Goal: Share content: Share content

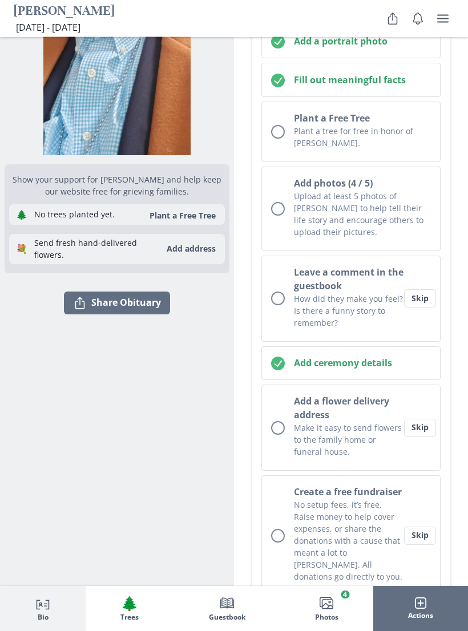
scroll to position [313, 0]
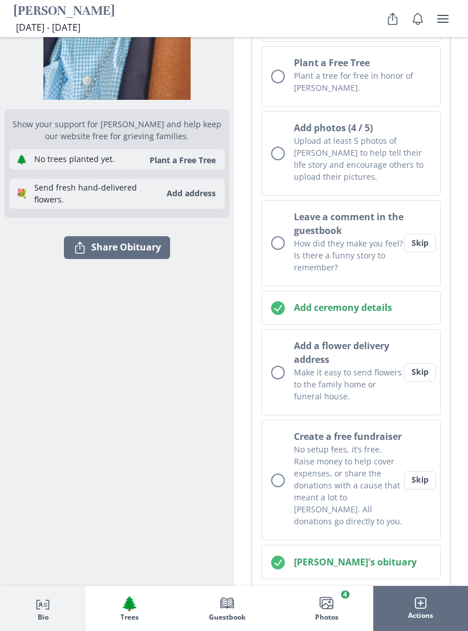
click at [422, 382] on button "Skip" at bounding box center [420, 372] width 32 height 18
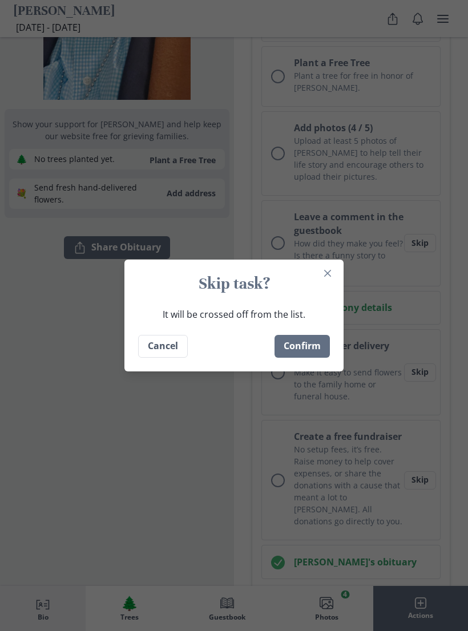
click at [315, 355] on button "Confirm" at bounding box center [301, 346] width 55 height 23
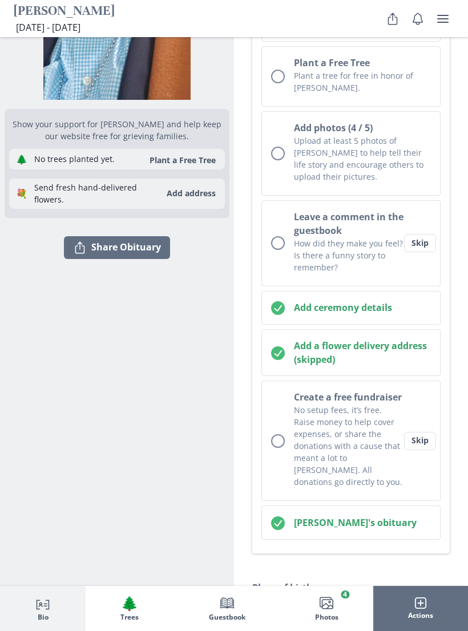
click at [426, 450] on button "Skip" at bounding box center [420, 441] width 32 height 18
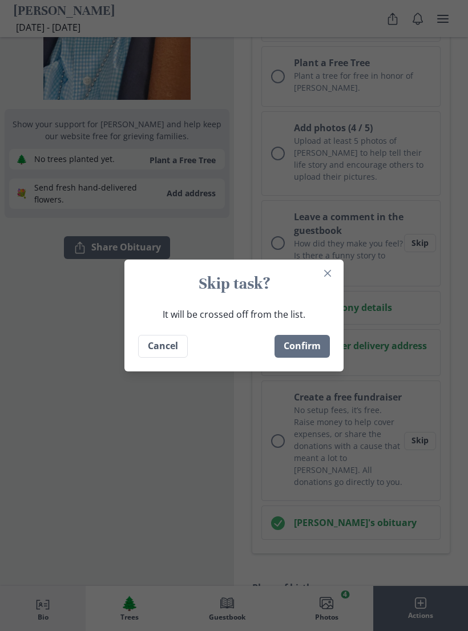
click at [323, 358] on button "Confirm" at bounding box center [301, 346] width 55 height 23
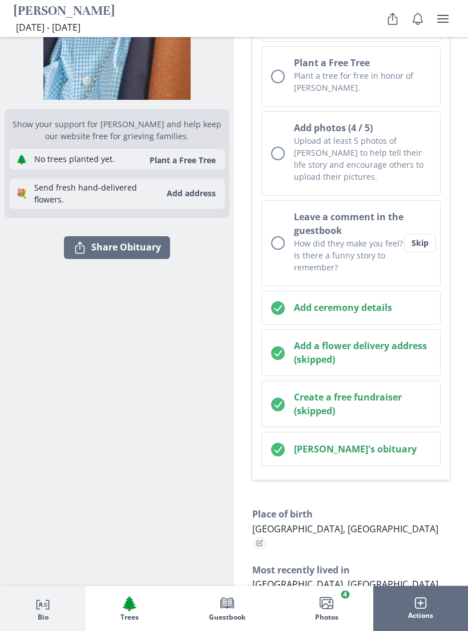
click at [426, 279] on button "Leave a comment in the guestbook How did they make you feel? Is there a funny s…" at bounding box center [350, 243] width 179 height 86
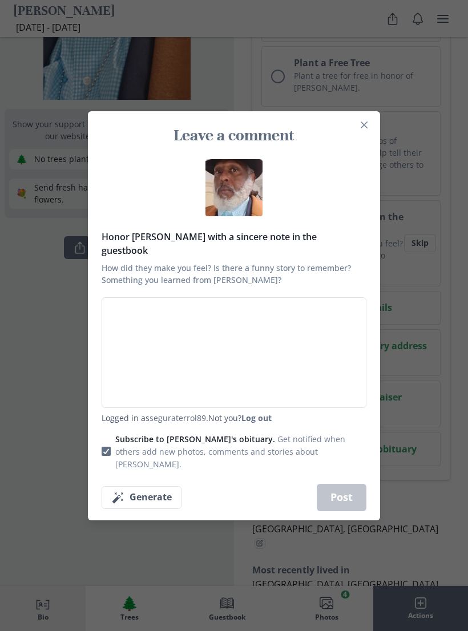
click at [358, 134] on button "Close" at bounding box center [364, 125] width 18 height 18
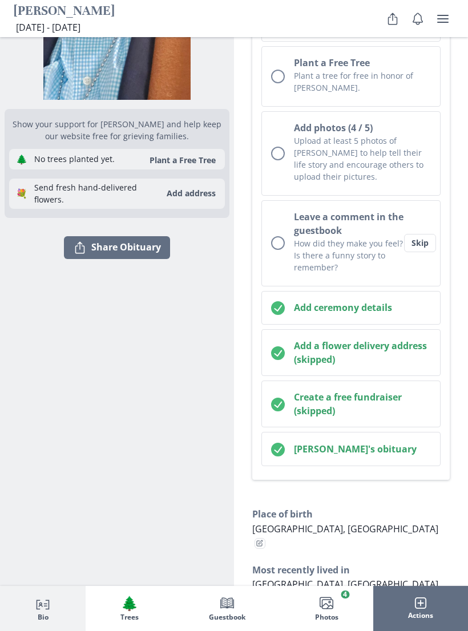
click at [419, 252] on button "Skip" at bounding box center [420, 243] width 32 height 18
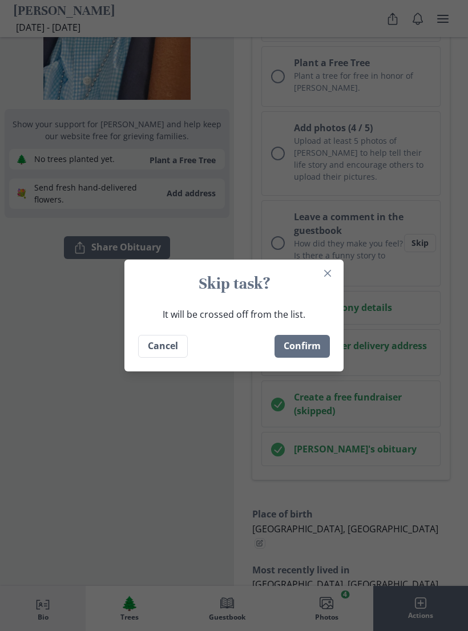
click at [317, 358] on button "Confirm" at bounding box center [301, 346] width 55 height 23
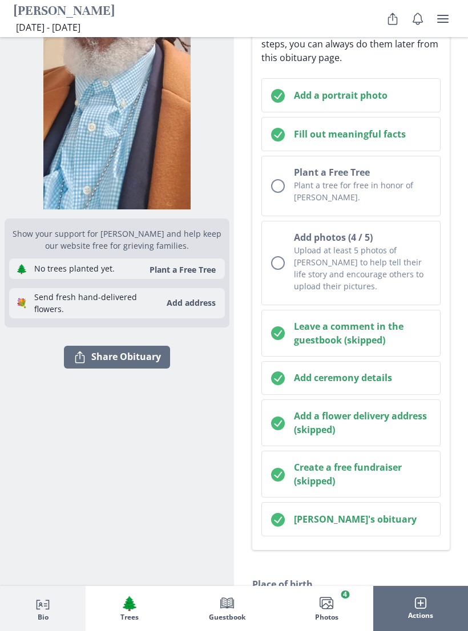
scroll to position [184, 0]
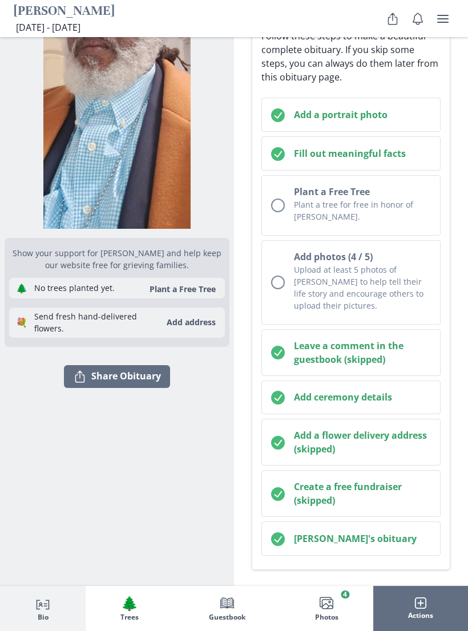
click at [366, 311] on p "Upload at least 5 photos of [PERSON_NAME] to help tell their life story and enc…" at bounding box center [362, 288] width 137 height 48
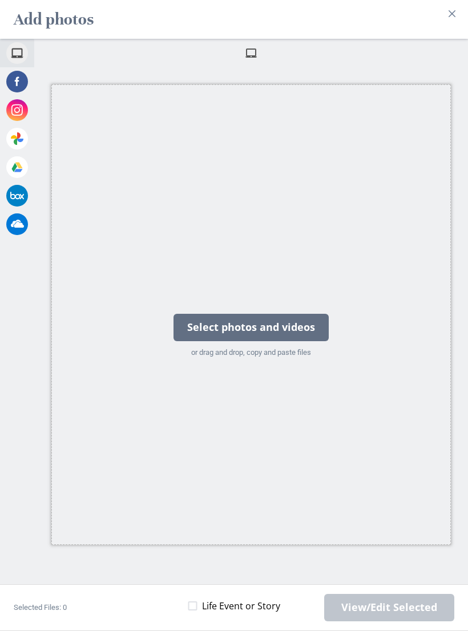
click at [191, 328] on div "Select photos and videos" at bounding box center [250, 327] width 155 height 27
click at [204, 321] on div "Select photos and videos" at bounding box center [250, 327] width 155 height 27
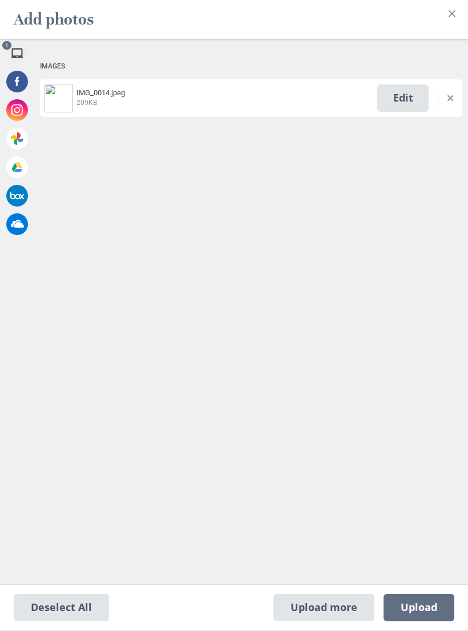
click at [441, 23] on header "Add photos" at bounding box center [234, 19] width 468 height 39
click at [443, 19] on button "Close" at bounding box center [452, 14] width 18 height 18
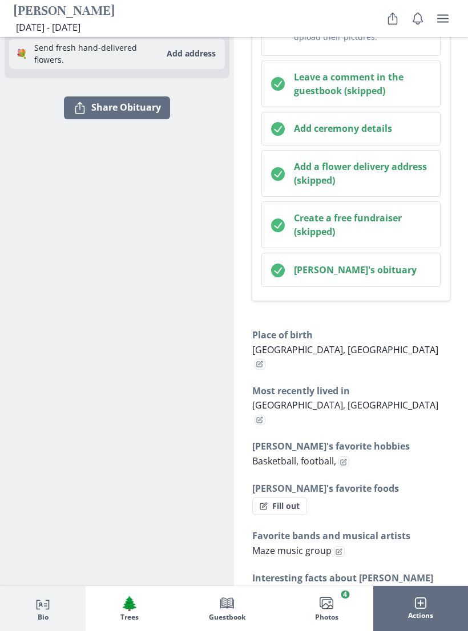
click at [338, 605] on button "Images Photos 4" at bounding box center [326, 608] width 93 height 44
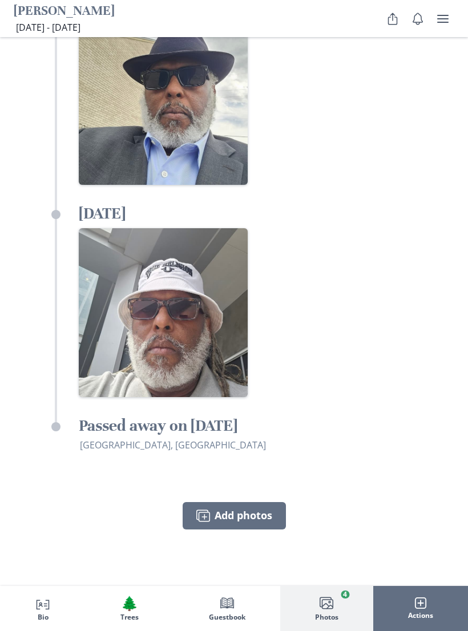
scroll to position [3754, 0]
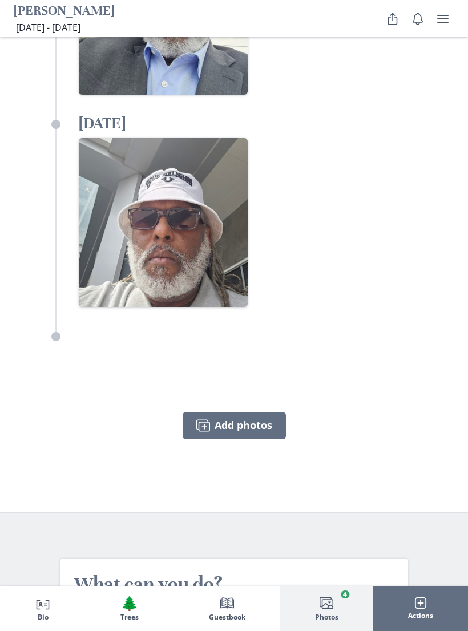
click at [193, 412] on button "Images Add photos" at bounding box center [234, 425] width 103 height 27
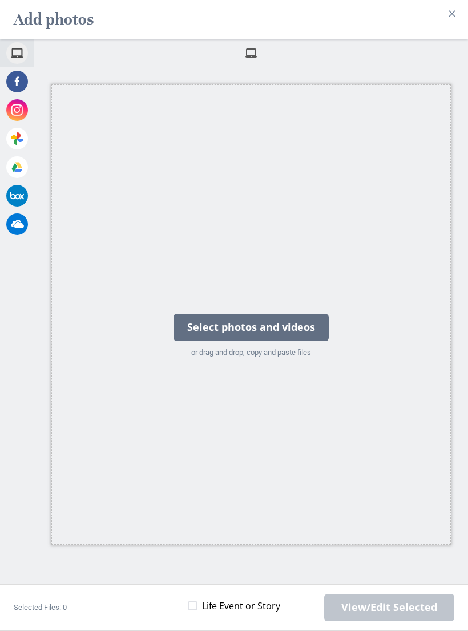
click at [189, 334] on div "Select photos and videos" at bounding box center [250, 327] width 155 height 27
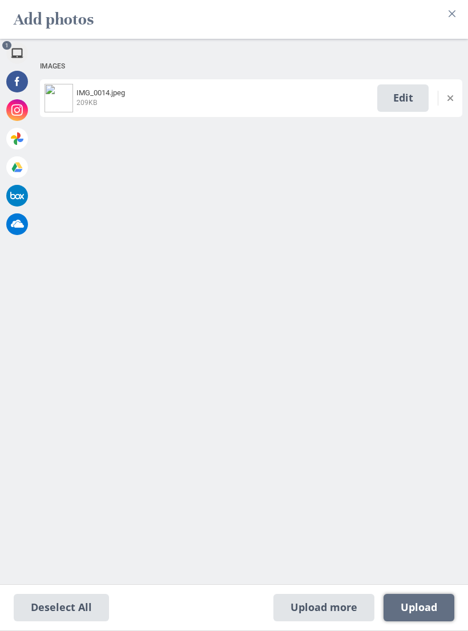
click at [420, 614] on span "Upload 1" at bounding box center [418, 607] width 71 height 27
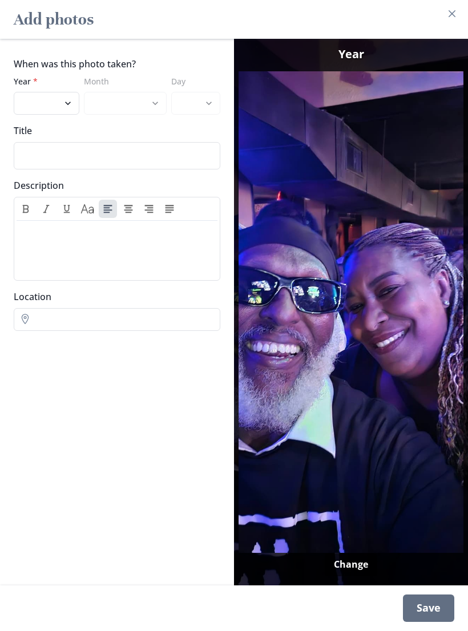
click at [26, 99] on select "2025 2024 2023 2022 2021 2020 2019 2018 2017 2016 2015 2014 2013 2012 2011 2010…" at bounding box center [47, 103] width 66 height 23
select select "2018"
click at [110, 102] on select "January February March April May June July August September October November De…" at bounding box center [125, 103] width 82 height 23
select select "3"
click at [200, 109] on select "1 2 3 4 5 6 7 8 9 10 11 12 13 14 15 16 17 18 19 20 21 22 23 24 25 26 27 28 29 3…" at bounding box center [196, 103] width 50 height 23
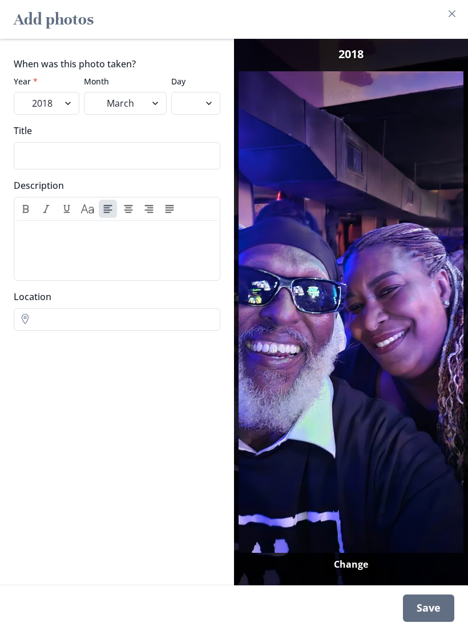
select select "13"
click at [419, 613] on div "Save" at bounding box center [428, 607] width 51 height 27
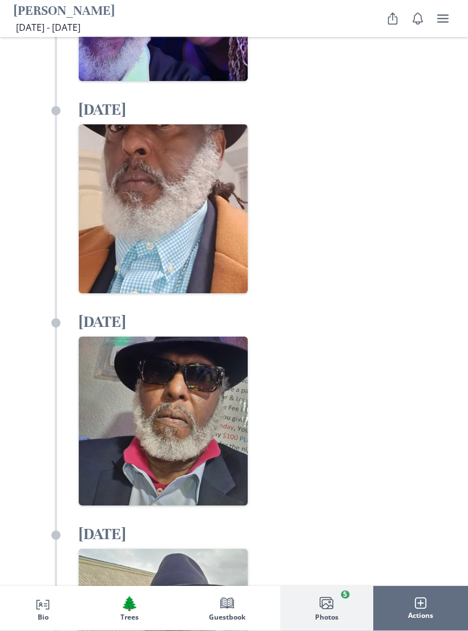
scroll to position [3198, 0]
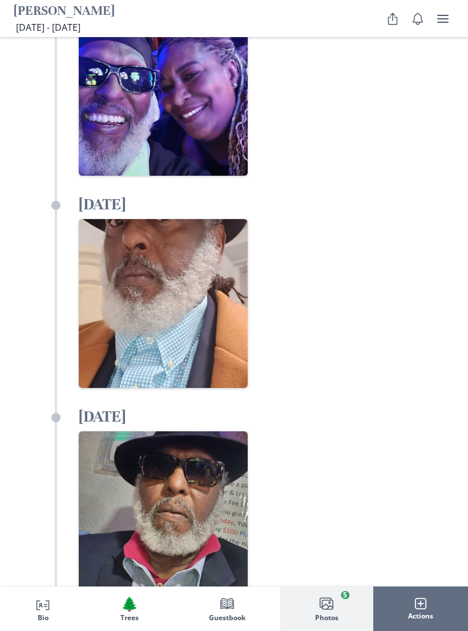
click at [47, 614] on span "Bio" at bounding box center [43, 618] width 11 height 8
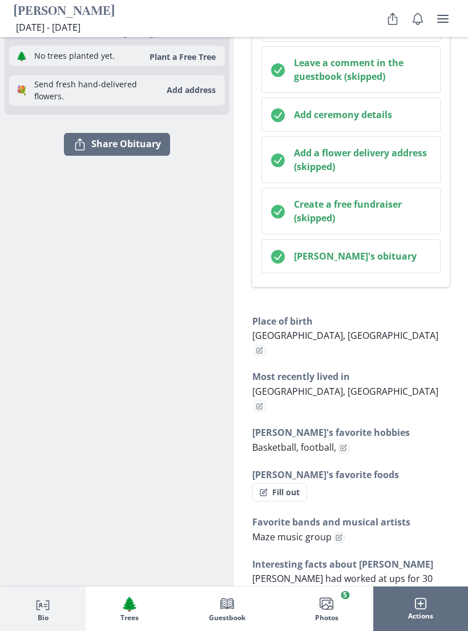
scroll to position [411, 0]
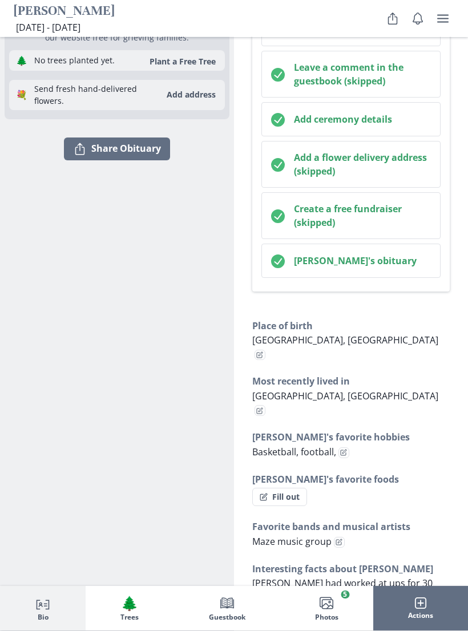
click at [442, 29] on button "user menu" at bounding box center [442, 18] width 23 height 23
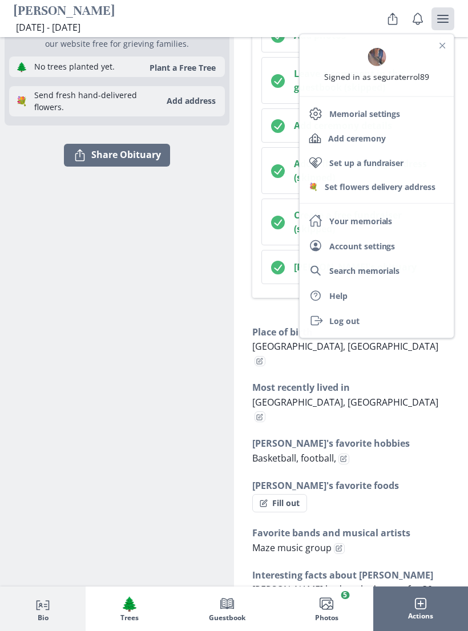
scroll to position [404, 0]
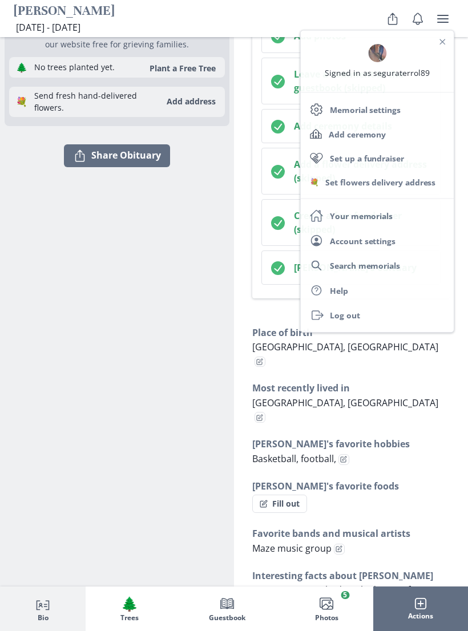
click at [104, 382] on section "Show your support for [PERSON_NAME] and help keep our website free for grieving…" at bounding box center [117, 607] width 234 height 1949
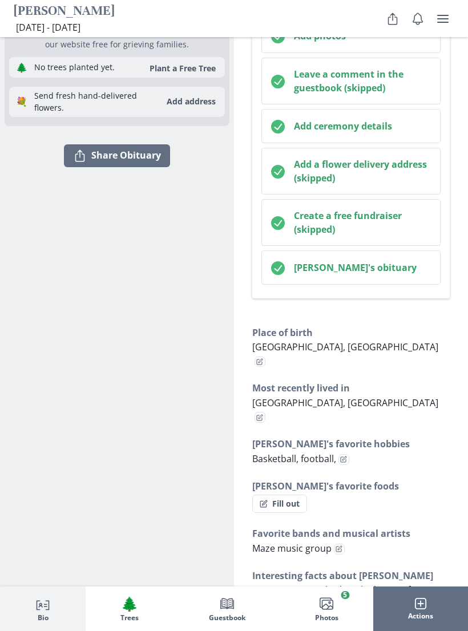
click at [398, 26] on button "Share" at bounding box center [392, 18] width 23 height 23
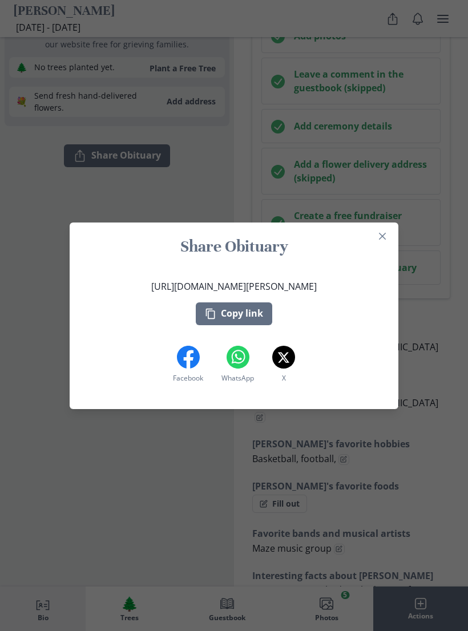
click at [49, 269] on div "Share Obituary [URL][DOMAIN_NAME][PERSON_NAME] Copy link Facebook Facebook What…" at bounding box center [234, 315] width 468 height 631
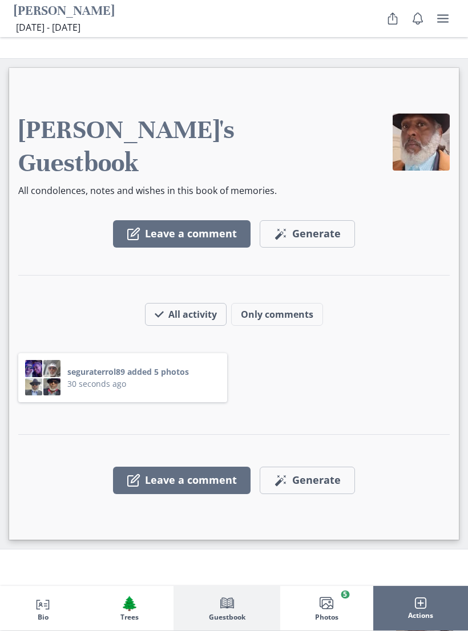
scroll to position [2331, 0]
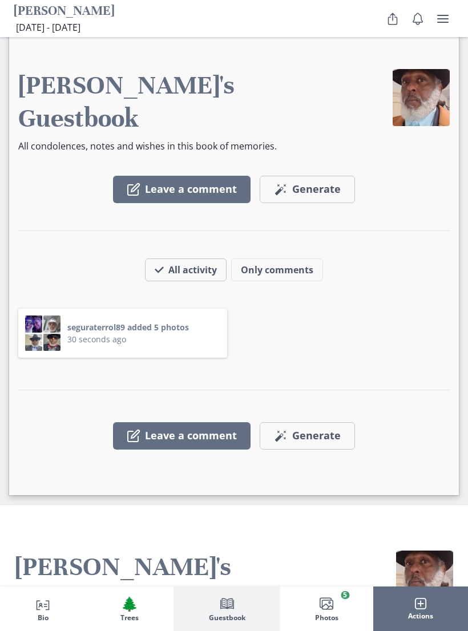
click at [339, 430] on span "Generate" at bounding box center [316, 436] width 48 height 13
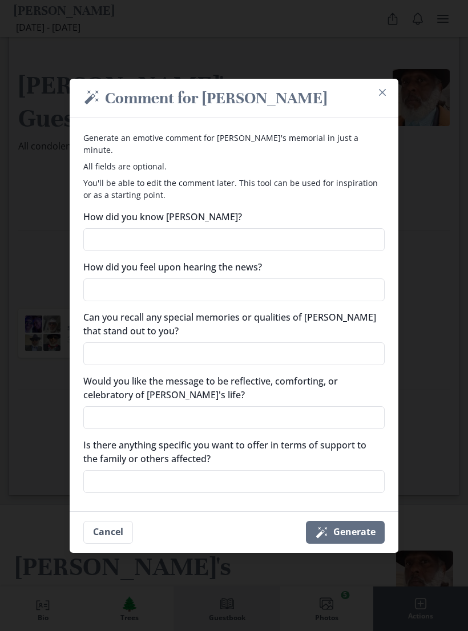
click at [377, 108] on h2 "Magic wand Comment for [PERSON_NAME]" at bounding box center [233, 98] width 301 height 21
click at [374, 108] on h2 "Magic wand Comment for [PERSON_NAME]" at bounding box center [233, 98] width 301 height 21
click at [379, 96] on icon "Close" at bounding box center [382, 92] width 7 height 7
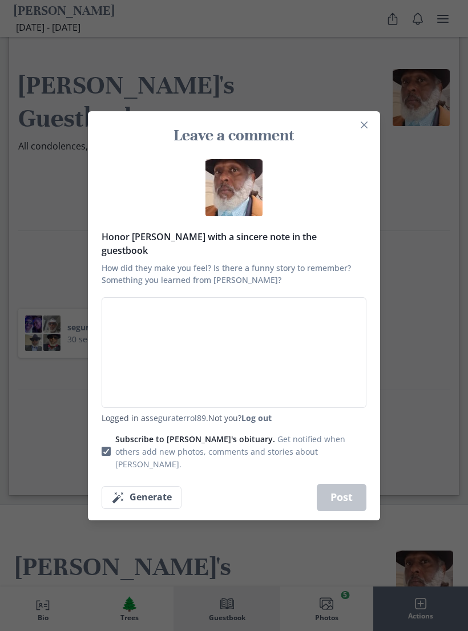
click at [353, 145] on h3 "Leave a comment" at bounding box center [234, 135] width 246 height 21
click at [365, 128] on icon "Close" at bounding box center [364, 124] width 7 height 7
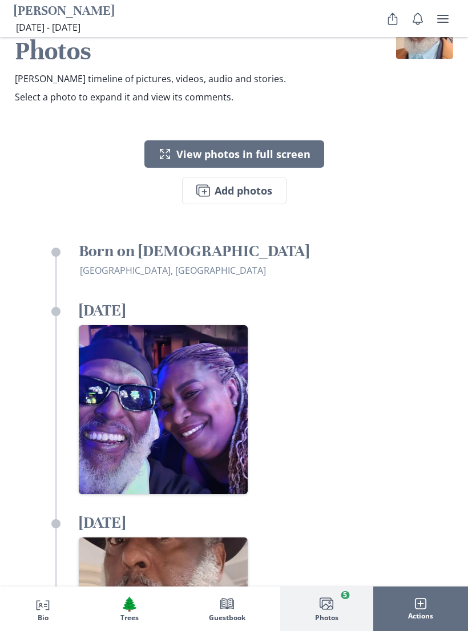
scroll to position [2715, 0]
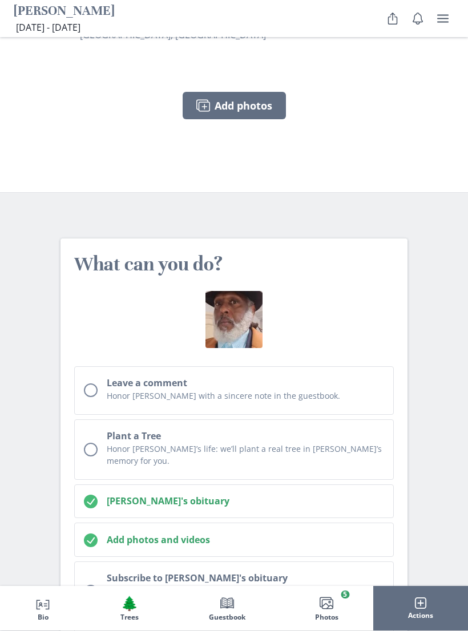
click at [233, 605] on icon "button" at bounding box center [227, 603] width 14 height 11
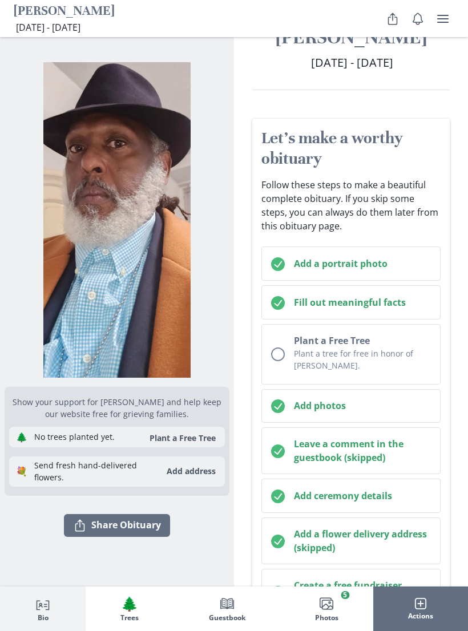
scroll to position [0, 0]
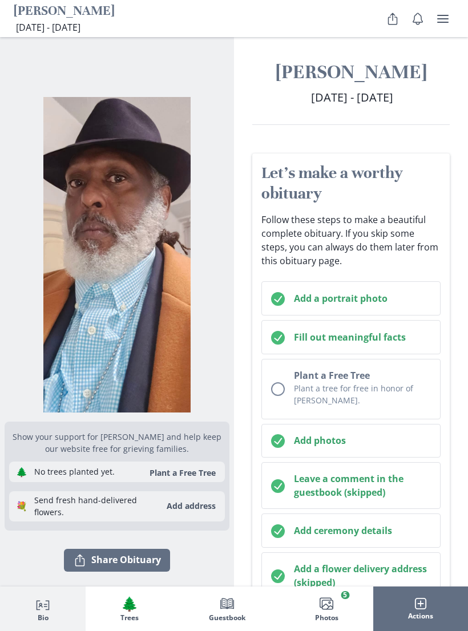
click at [95, 557] on button "Share Share Obituary" at bounding box center [117, 560] width 106 height 23
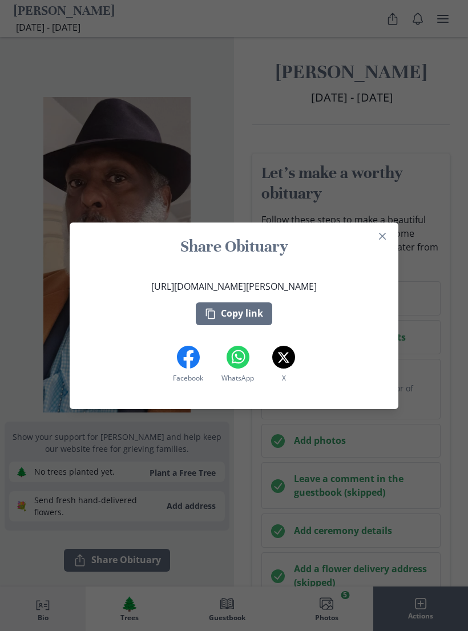
click at [437, 354] on div "Share Obituary [URL][DOMAIN_NAME][PERSON_NAME] Copy link Facebook Facebook What…" at bounding box center [234, 315] width 468 height 631
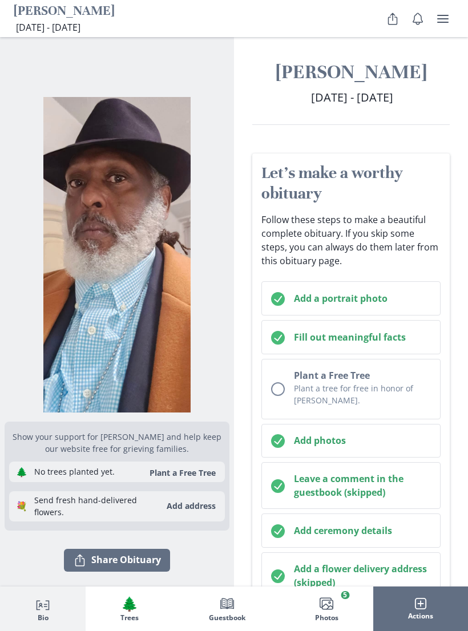
click at [97, 559] on button "Share Share Obituary" at bounding box center [117, 560] width 106 height 23
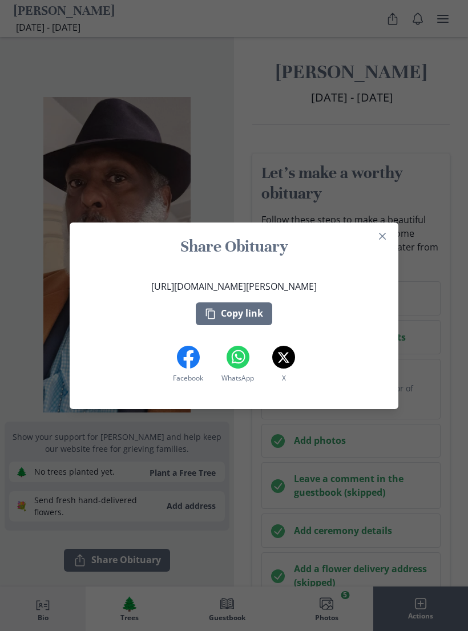
click at [359, 421] on div "Share Obituary [URL][DOMAIN_NAME][PERSON_NAME] Copy link Facebook Facebook What…" at bounding box center [234, 315] width 468 height 631
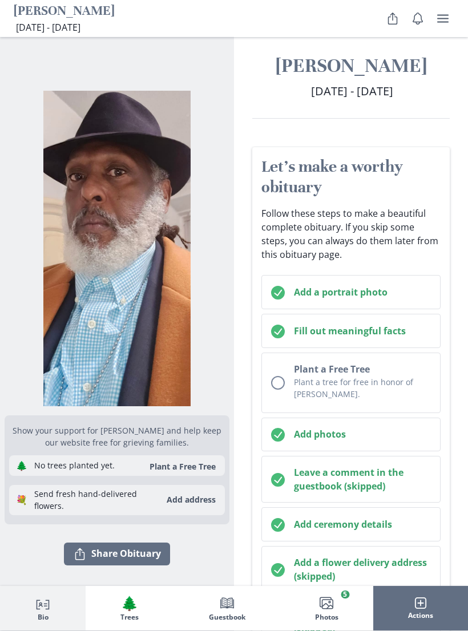
click at [96, 559] on button "Share Share Obituary" at bounding box center [117, 554] width 106 height 23
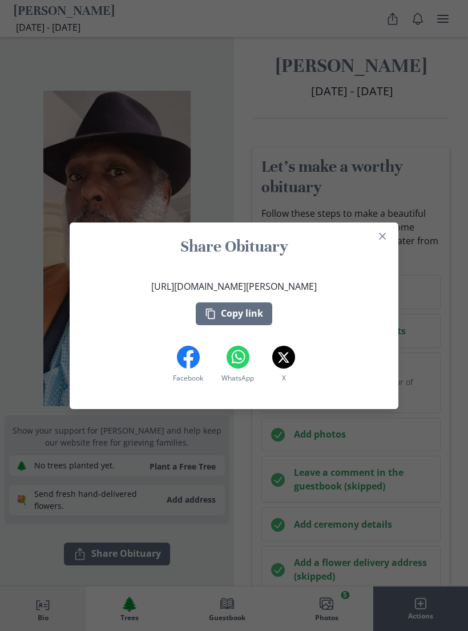
click at [278, 325] on div "[URL][DOMAIN_NAME][PERSON_NAME] Copy link" at bounding box center [233, 303] width 165 height 46
click at [266, 325] on button "Copy link" at bounding box center [234, 313] width 76 height 23
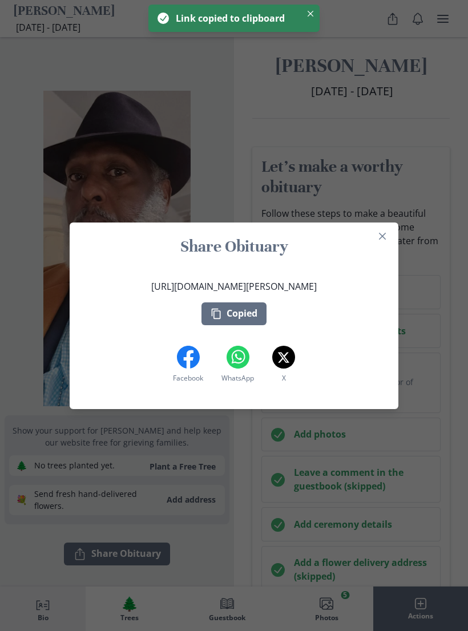
click at [126, 520] on div "Share Obituary [URL][DOMAIN_NAME][PERSON_NAME] Copied Facebook Facebook WhatsAp…" at bounding box center [234, 315] width 468 height 631
